Goal: Find specific page/section: Find specific page/section

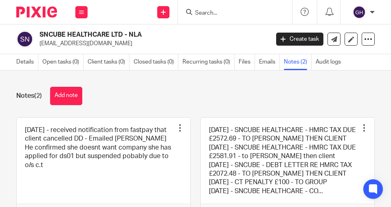
click at [197, 11] on input "Search" at bounding box center [230, 13] width 73 height 7
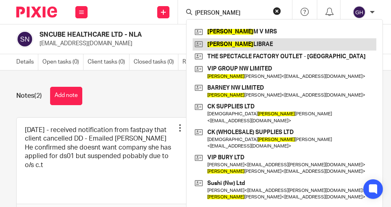
type input "[PERSON_NAME]"
click at [210, 42] on link at bounding box center [285, 44] width 184 height 12
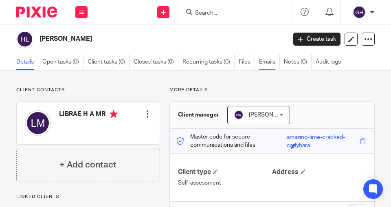
click at [267, 64] on link "Emails" at bounding box center [269, 62] width 21 height 16
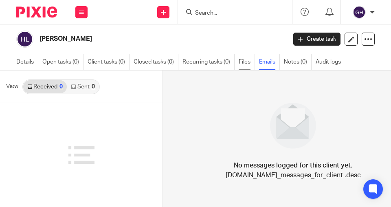
click at [249, 64] on link "Files" at bounding box center [247, 62] width 16 height 16
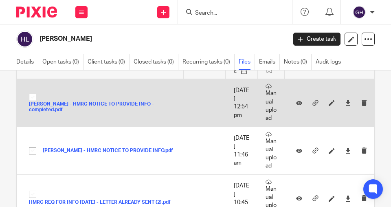
scroll to position [46, 0]
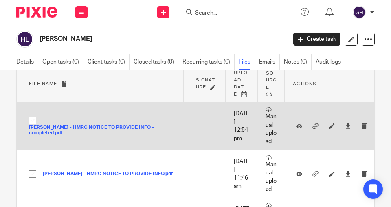
click at [110, 130] on button "[PERSON_NAME] - HMRC NOTICE TO PROVIDE INFO - completed.pdf" at bounding box center [104, 130] width 151 height 11
